Goal: Information Seeking & Learning: Learn about a topic

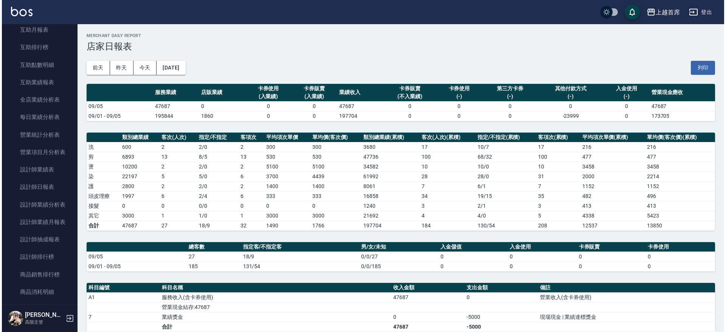
scroll to position [189, 0]
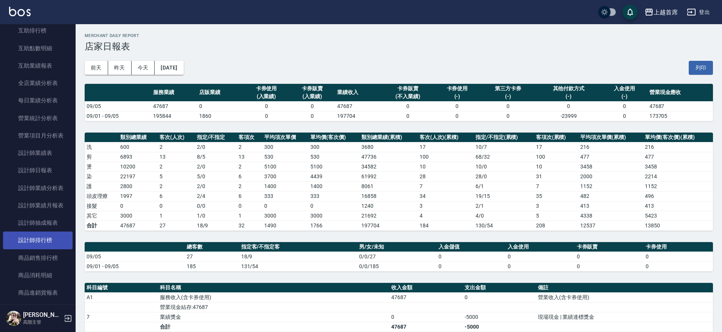
drag, startPoint x: 38, startPoint y: 235, endPoint x: 32, endPoint y: 243, distance: 10.2
click at [38, 235] on link "設計師排行榜" at bounding box center [38, 240] width 70 height 17
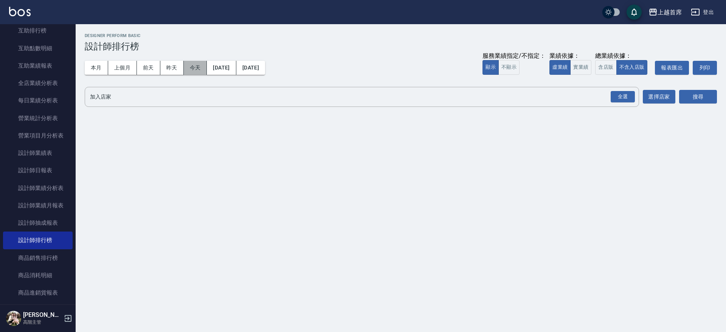
drag, startPoint x: 197, startPoint y: 71, endPoint x: 201, endPoint y: 65, distance: 7.8
click at [201, 65] on button "今天" at bounding box center [195, 68] width 23 height 14
drag, startPoint x: 625, startPoint y: 90, endPoint x: 636, endPoint y: 88, distance: 11.8
click at [626, 90] on button "全選" at bounding box center [622, 97] width 27 height 15
click at [583, 70] on button "實業績" at bounding box center [580, 67] width 21 height 15
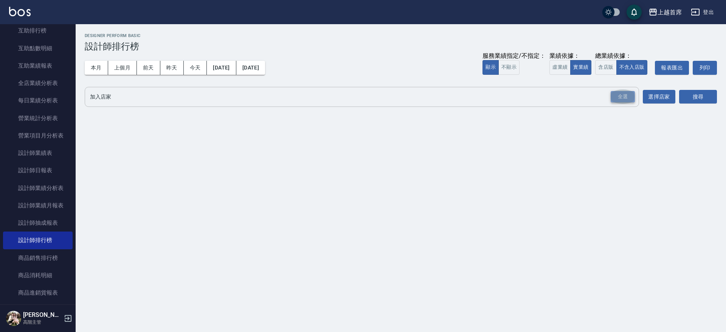
click at [617, 97] on div "全選" at bounding box center [622, 97] width 24 height 12
click at [708, 93] on button "搜尋" at bounding box center [698, 97] width 38 height 14
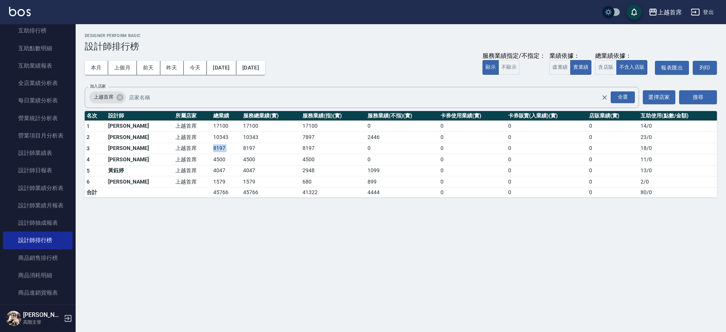
drag, startPoint x: 180, startPoint y: 150, endPoint x: 222, endPoint y: 146, distance: 42.5
click at [222, 146] on tr "3 [PERSON_NAME]首席 8197 8197 8197 0 0 0 0 18 / 0" at bounding box center [401, 148] width 632 height 11
click at [241, 146] on td "8197" at bounding box center [270, 148] width 59 height 11
click at [211, 151] on td "8197" at bounding box center [226, 148] width 30 height 11
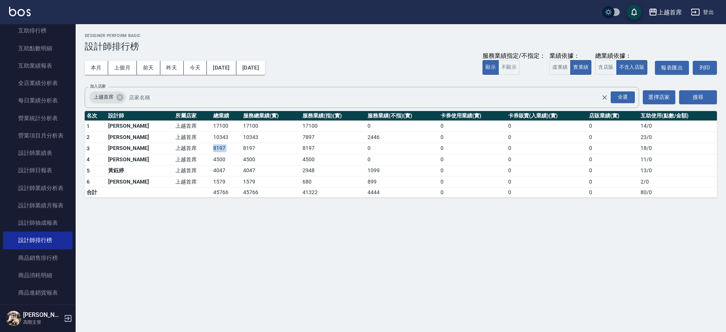
drag, startPoint x: 186, startPoint y: 152, endPoint x: 223, endPoint y: 149, distance: 37.2
click at [223, 149] on tr "3 [PERSON_NAME]首席 8197 8197 8197 0 0 0 0 18 / 0" at bounding box center [401, 148] width 632 height 11
click at [241, 149] on td "8197" at bounding box center [270, 148] width 59 height 11
drag, startPoint x: 235, startPoint y: 149, endPoint x: 217, endPoint y: 149, distance: 18.9
click at [217, 149] on tr "3 [PERSON_NAME]首席 8197 8197 8197 0 0 0 0 18 / 0" at bounding box center [401, 148] width 632 height 11
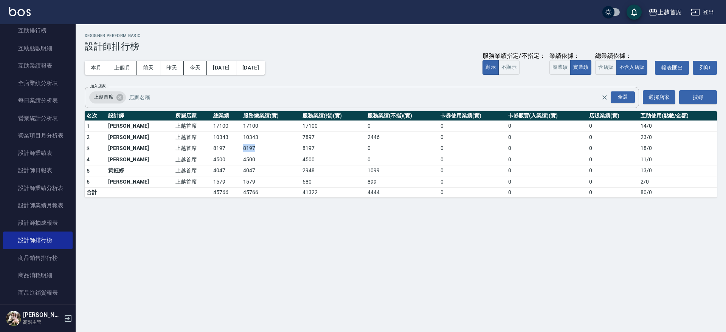
click at [217, 149] on td "8197" at bounding box center [226, 148] width 30 height 11
click at [45, 172] on link "設計師日報表" at bounding box center [38, 170] width 70 height 17
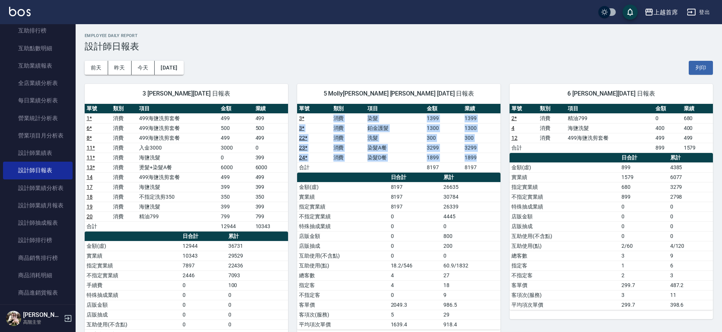
drag, startPoint x: 482, startPoint y: 157, endPoint x: 313, endPoint y: 118, distance: 173.6
click at [313, 116] on tbody "3 * 消費 染髮 1399 1399 3 * 消費 鉑金護髮 1300 1300 22 * 消費 洗髮 300 300 23 * 消費 染髮A餐 3299 …" at bounding box center [398, 142] width 203 height 59
click at [433, 135] on td "300" at bounding box center [444, 138] width 38 height 10
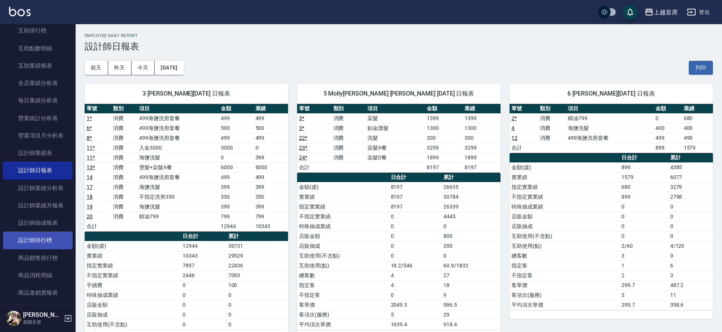
click at [42, 235] on link "設計師排行榜" at bounding box center [38, 240] width 70 height 17
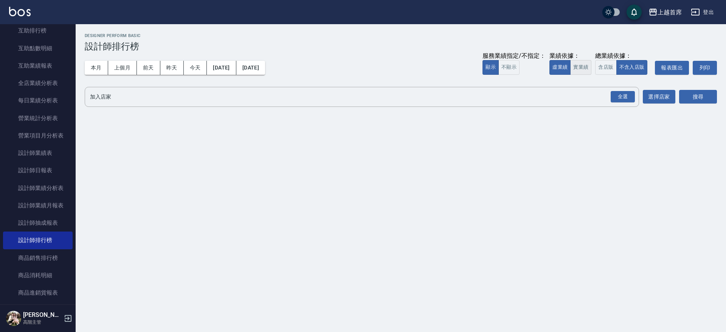
click at [584, 65] on button "實業績" at bounding box center [580, 67] width 21 height 15
click at [622, 93] on div "全選" at bounding box center [622, 97] width 24 height 12
click at [683, 96] on button "搜尋" at bounding box center [698, 97] width 38 height 14
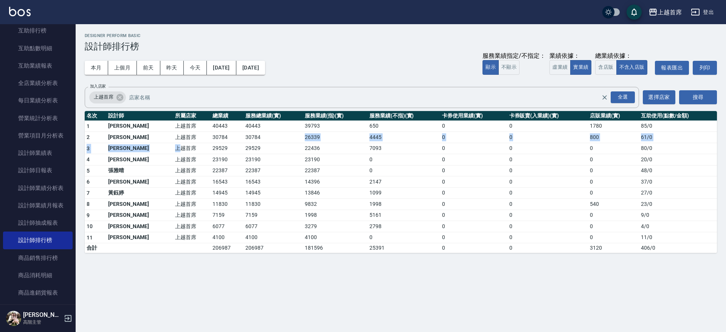
drag, startPoint x: 156, startPoint y: 143, endPoint x: 246, endPoint y: 139, distance: 90.8
click at [246, 139] on tbody "1 [PERSON_NAME]首席 40443 40443 39793 650 0 0 1780 85 / 0 2 [PERSON_NAME]首席 30784…" at bounding box center [401, 187] width 632 height 133
click at [246, 139] on td "30784" at bounding box center [272, 137] width 59 height 11
drag, startPoint x: 246, startPoint y: 139, endPoint x: 392, endPoint y: 138, distance: 145.9
click at [392, 138] on tr "2 [PERSON_NAME]首席 30784 30784 26339 4445 0 0 800 61 / 0" at bounding box center [401, 137] width 632 height 11
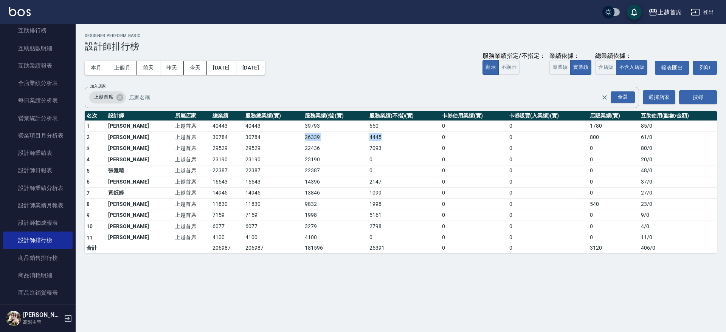
click at [392, 138] on td "4445" at bounding box center [403, 137] width 73 height 11
drag, startPoint x: 392, startPoint y: 138, endPoint x: 309, endPoint y: 135, distance: 83.2
click at [309, 135] on tr "2 [PERSON_NAME]首席 30784 30784 26339 4445 0 0 800 61 / 0" at bounding box center [401, 137] width 632 height 11
click at [309, 135] on td "26339" at bounding box center [335, 137] width 65 height 11
drag, startPoint x: 309, startPoint y: 135, endPoint x: 258, endPoint y: 135, distance: 51.4
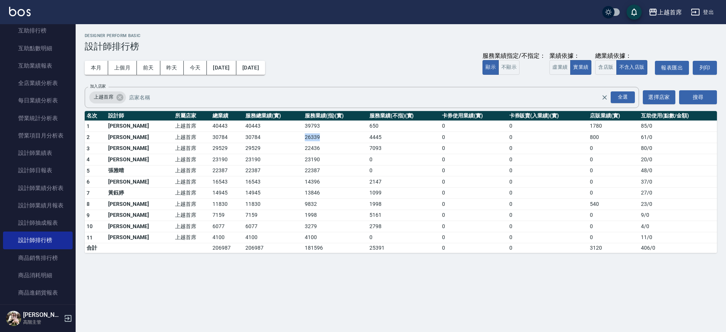
click at [258, 135] on tr "2 [PERSON_NAME]首席 30784 30784 26339 4445 0 0 800 61 / 0" at bounding box center [401, 137] width 632 height 11
click at [258, 135] on td "30784" at bounding box center [272, 137] width 59 height 11
drag, startPoint x: 258, startPoint y: 135, endPoint x: 328, endPoint y: 135, distance: 70.7
click at [326, 135] on tr "2 [PERSON_NAME]首席 30784 30784 26339 4445 0 0 800 61 / 0" at bounding box center [401, 137] width 632 height 11
click at [328, 135] on td "26339" at bounding box center [335, 137] width 65 height 11
